Goal: Communication & Community: Answer question/provide support

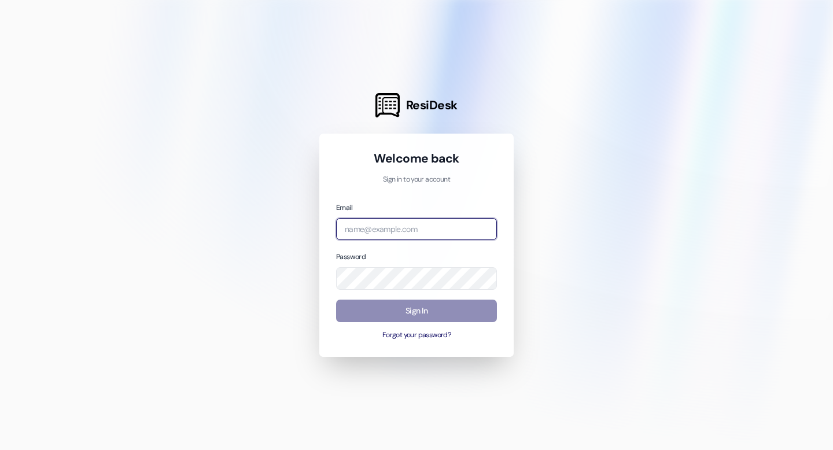
type input "[EMAIL_ADDRESS][DOMAIN_NAME]"
click at [403, 314] on button "Sign In" at bounding box center [416, 311] width 161 height 23
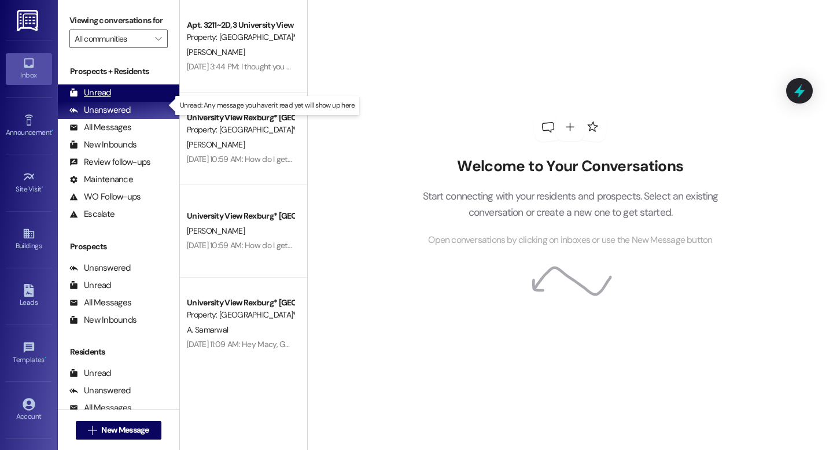
click at [98, 99] on div "Unread" at bounding box center [90, 93] width 42 height 12
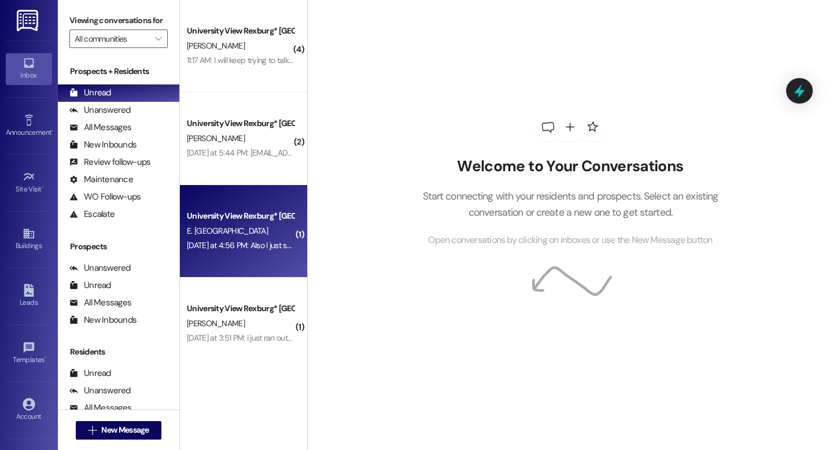
scroll to position [2, 0]
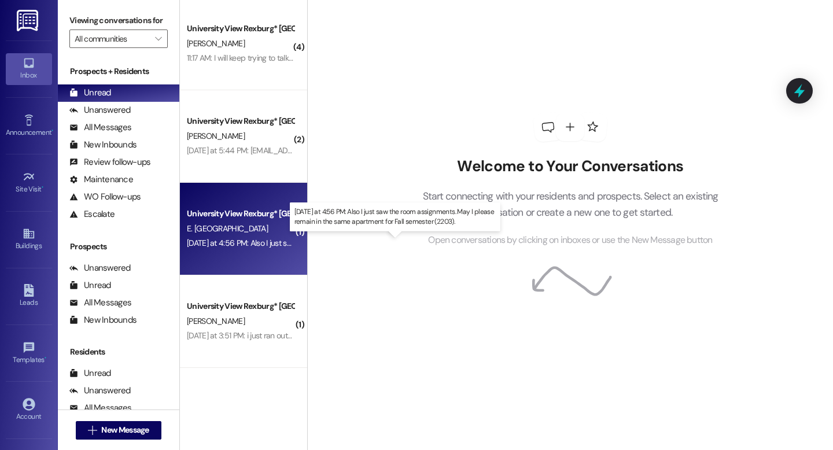
click at [253, 239] on div "[DATE] at 4:56 PM: Also I just saw the room assignments. May I please remain in…" at bounding box center [396, 243] width 419 height 10
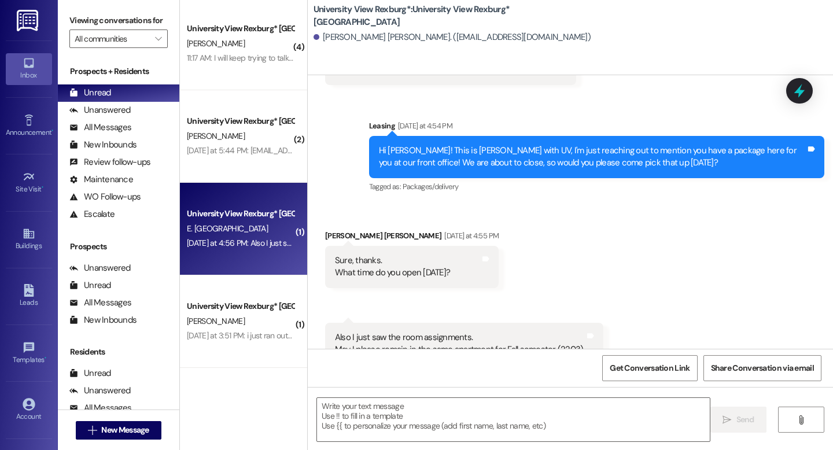
scroll to position [2763, 0]
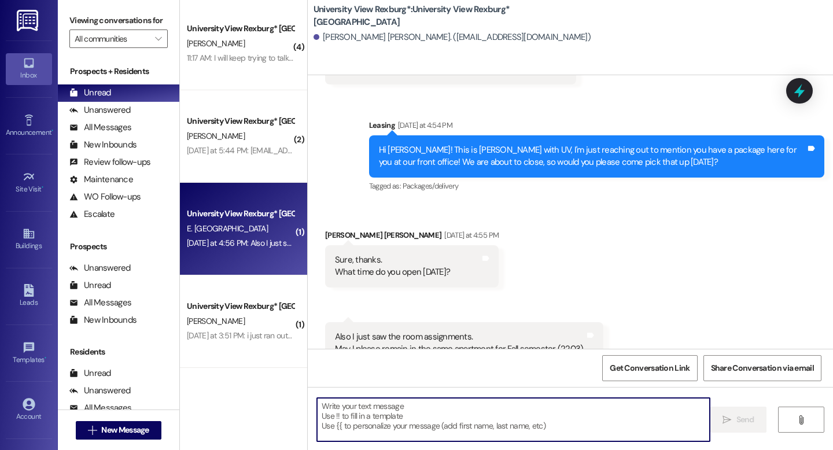
click at [425, 419] on textarea at bounding box center [513, 419] width 393 height 43
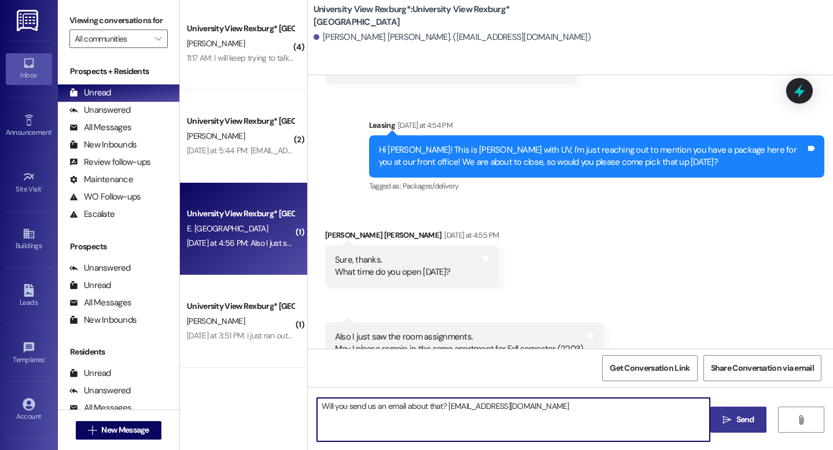
type textarea "Will you send us an email about that? [EMAIL_ADDRESS][DOMAIN_NAME]"
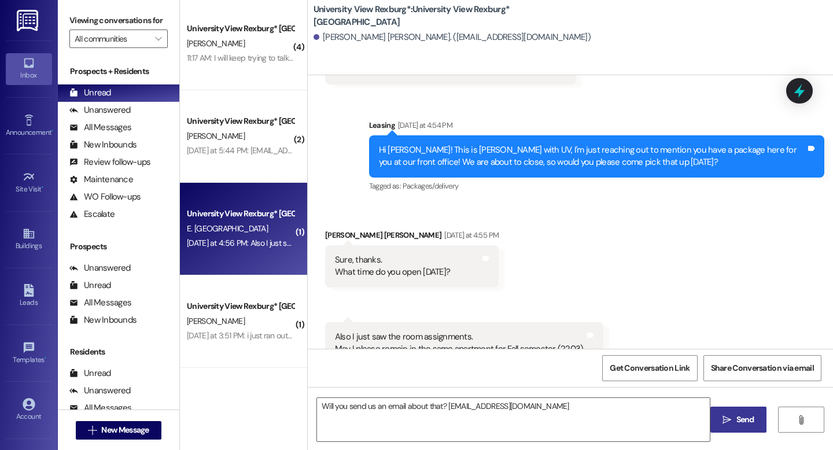
click at [731, 423] on span " Send" at bounding box center [738, 420] width 36 height 12
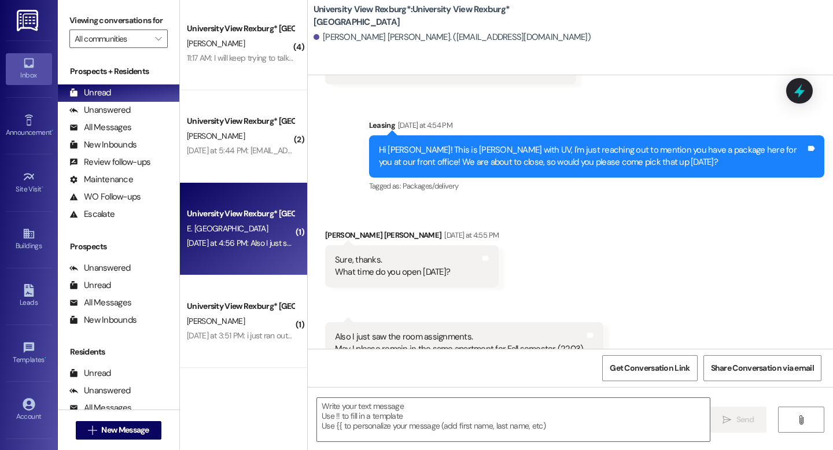
scroll to position [2763, 0]
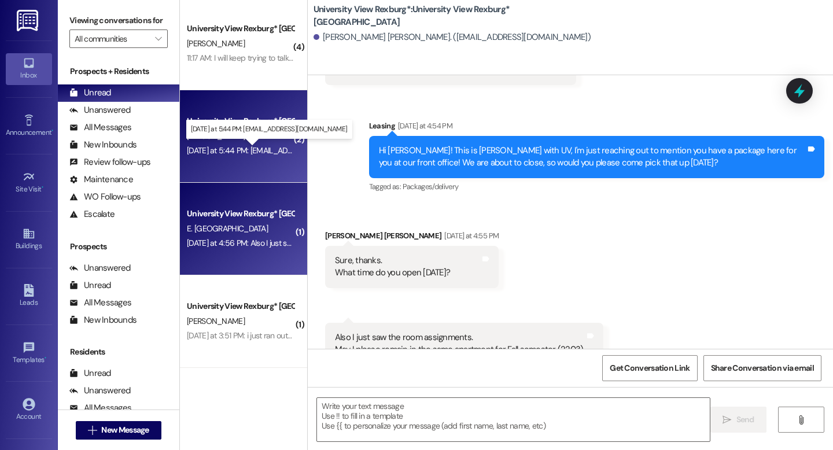
click at [239, 152] on div "[DATE] at 5:44 PM: [EMAIL_ADDRESS][DOMAIN_NAME] [DATE] at 5:44 PM: [EMAIL_ADDRE…" at bounding box center [279, 150] width 184 height 10
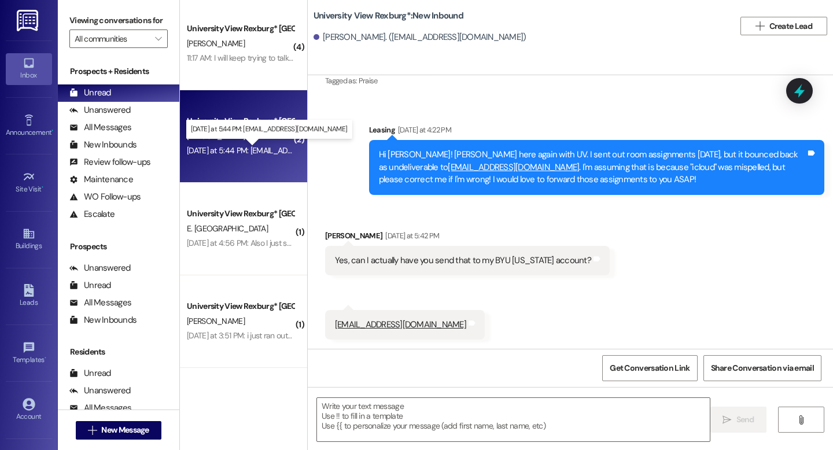
scroll to position [256, 0]
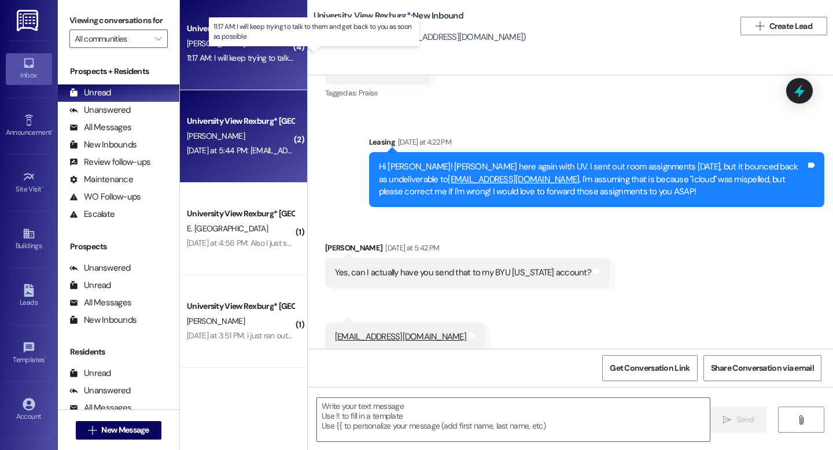
click at [245, 58] on div "11:17 AM: I will keep trying to talk to them and get back to you as soon as pos…" at bounding box center [320, 58] width 267 height 10
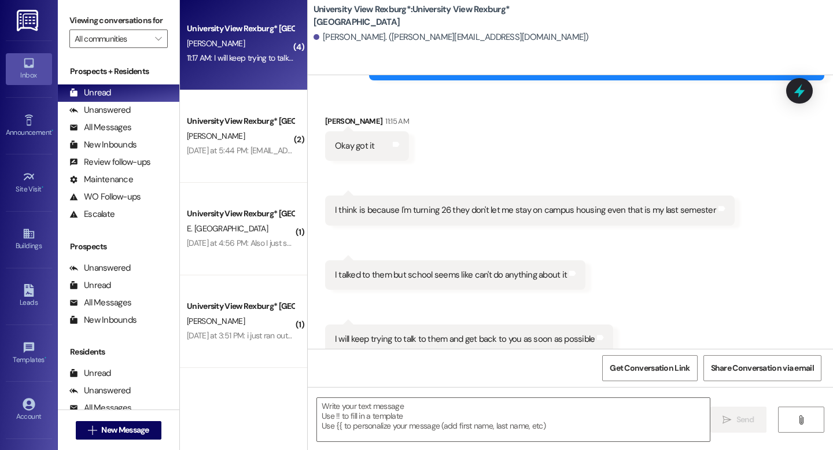
scroll to position [1913, 0]
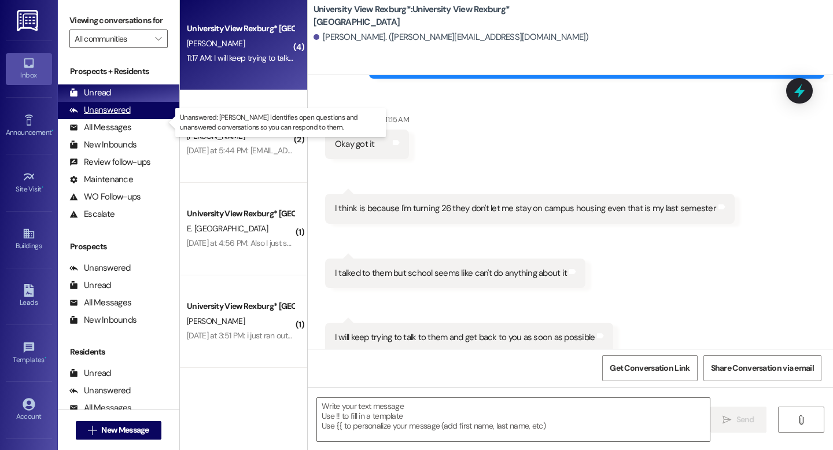
click at [104, 116] on div "Unanswered" at bounding box center [99, 110] width 61 height 12
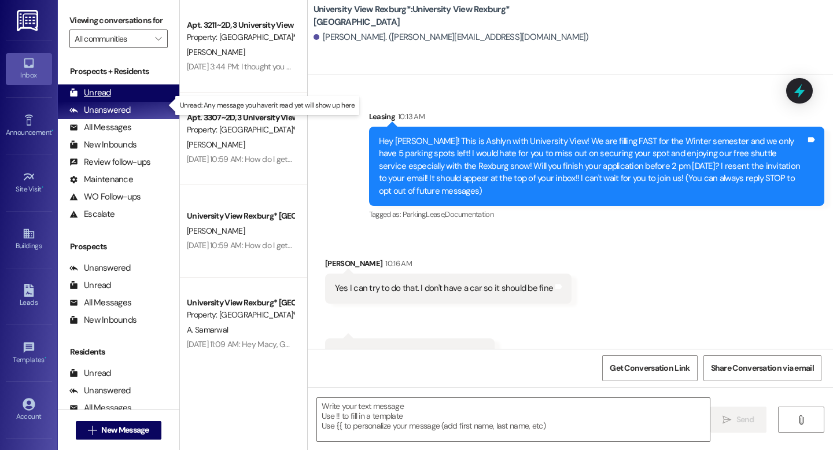
click at [94, 99] on div "Unread" at bounding box center [90, 93] width 42 height 12
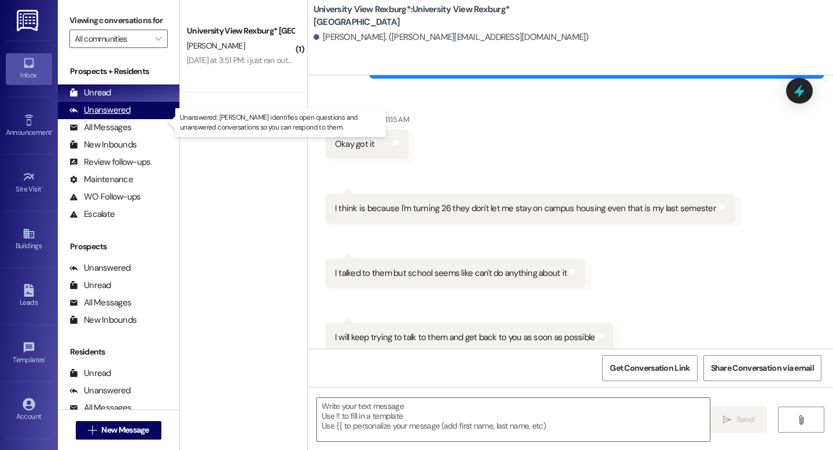
click at [132, 119] on div "Unanswered (0)" at bounding box center [118, 110] width 121 height 17
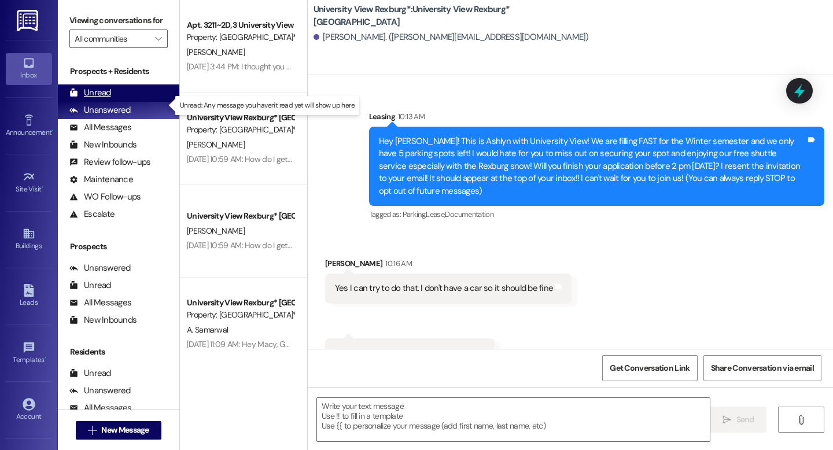
click at [108, 99] on div "Unread" at bounding box center [90, 93] width 42 height 12
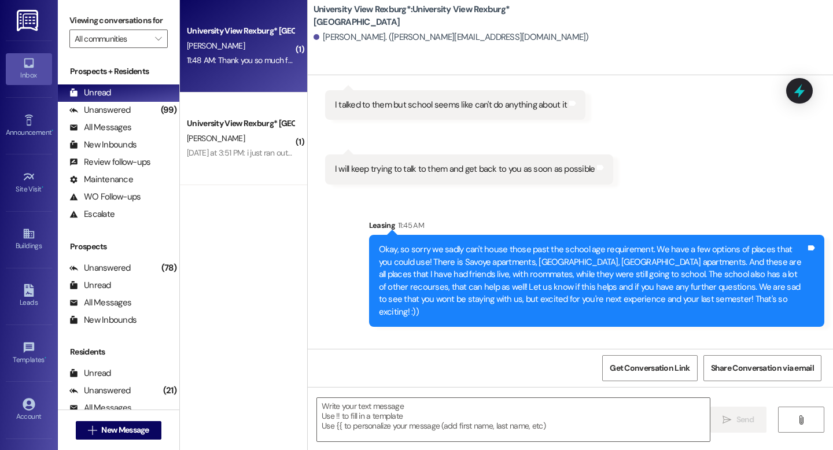
scroll to position [2205, 0]
